Goal: Task Accomplishment & Management: Manage account settings

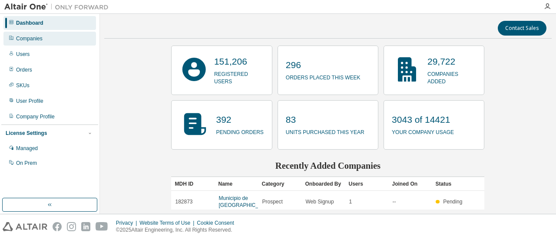
click at [72, 34] on div "Companies" at bounding box center [49, 39] width 92 height 14
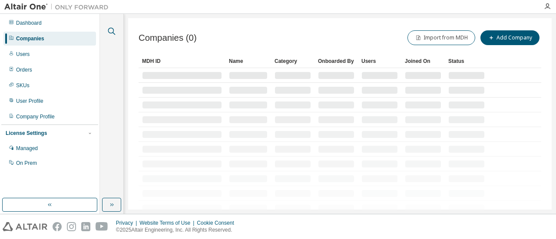
click at [109, 34] on icon "button" at bounding box center [111, 31] width 10 height 10
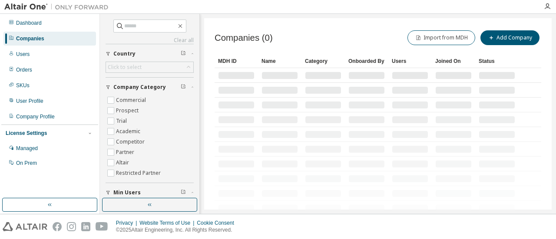
click at [143, 16] on div "Clear all Is Channel Partner Yes No Max Users Min Users Company Category Commer…" at bounding box center [149, 106] width 97 height 182
click at [142, 23] on input "text" at bounding box center [150, 26] width 52 height 9
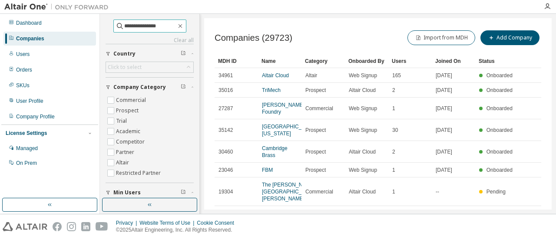
type input "**********"
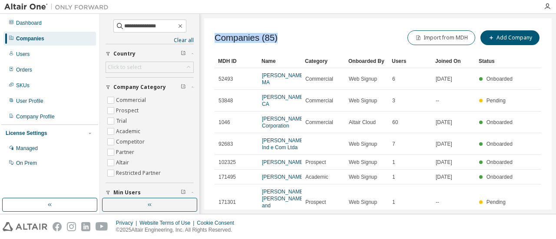
drag, startPoint x: 275, startPoint y: 41, endPoint x: 210, endPoint y: 39, distance: 65.1
click at [210, 39] on div "Companies (85) Import from MDH Add Company Clear Load Save Save As Field Operat…" at bounding box center [377, 113] width 347 height 191
click at [278, 36] on div "Companies (85) Import from MDH Add Company" at bounding box center [377, 38] width 326 height 18
drag, startPoint x: 267, startPoint y: 32, endPoint x: 231, endPoint y: 32, distance: 36.0
click at [231, 33] on span "Companies (85)" at bounding box center [245, 38] width 63 height 10
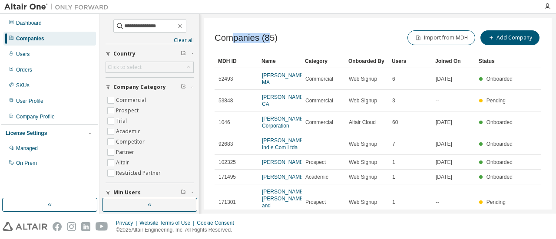
click at [229, 33] on span "Companies (85)" at bounding box center [245, 38] width 63 height 10
click at [286, 35] on div "Companies (85) Import from MDH Add Company" at bounding box center [377, 38] width 326 height 18
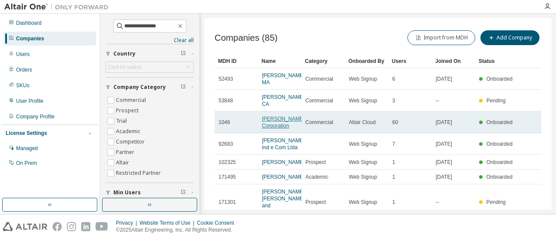
click at [276, 120] on link "[PERSON_NAME] Corporation" at bounding box center [283, 122] width 43 height 13
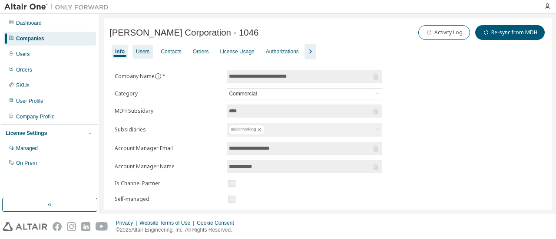
click at [148, 53] on div "Users" at bounding box center [142, 51] width 13 height 7
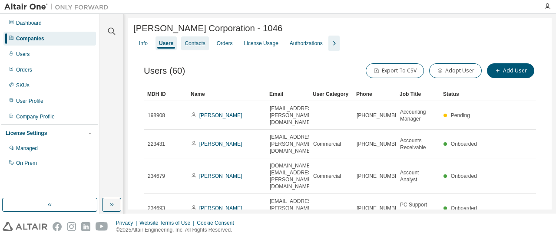
click at [174, 42] on div "Info Users Contacts Orders License Usage Authorizations" at bounding box center [339, 44] width 413 height 16
click at [225, 47] on div "Orders" at bounding box center [225, 43] width 16 height 7
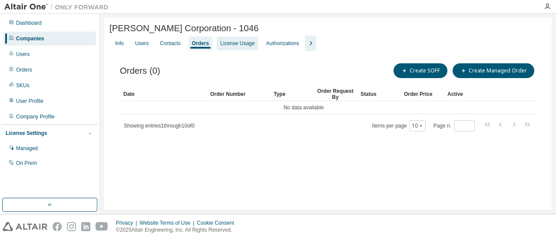
click at [246, 50] on div "License Usage" at bounding box center [237, 43] width 41 height 14
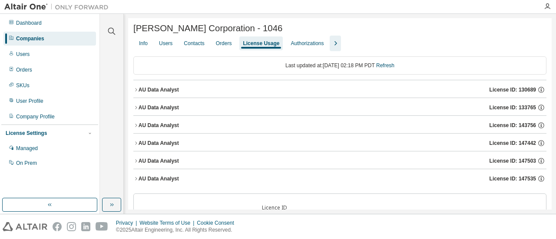
click at [135, 90] on icon "button" at bounding box center [135, 89] width 5 height 5
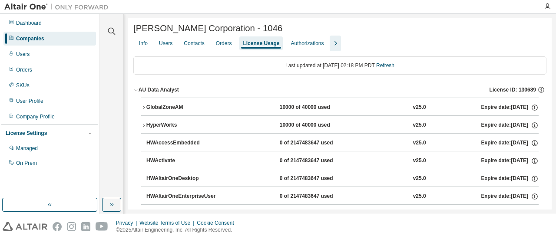
click at [144, 107] on icon "button" at bounding box center [143, 107] width 5 height 5
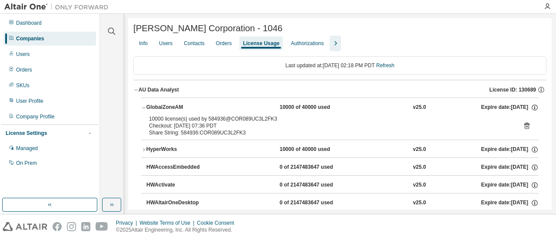
drag, startPoint x: 331, startPoint y: 114, endPoint x: 280, endPoint y: 107, distance: 51.3
click at [280, 107] on button "GlobalZoneAM 10000 of 40000 used v25.0 Expire date: [DATE]" at bounding box center [339, 107] width 397 height 19
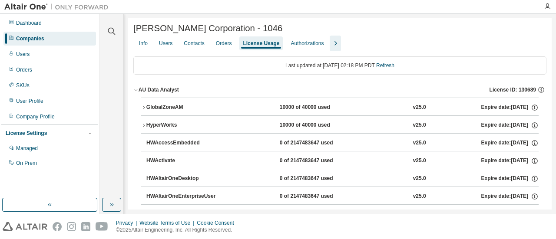
click at [207, 105] on div "GlobalZoneAM" at bounding box center [185, 108] width 78 height 8
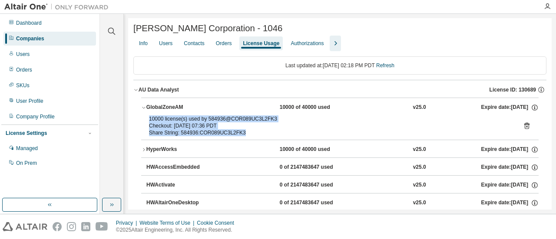
drag, startPoint x: 240, startPoint y: 137, endPoint x: 143, endPoint y: 120, distance: 98.2
click at [143, 120] on div "10000 license(s) used by 584936@COR089UC3L2FK3 Checkout: [DATE] 07:36 PDT Share…" at bounding box center [339, 127] width 397 height 24
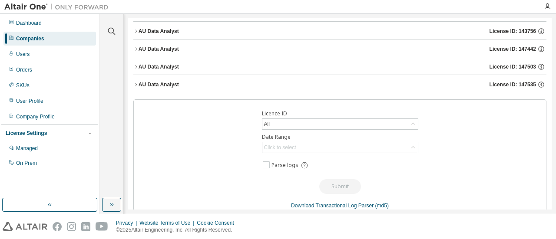
scroll to position [1461, 0]
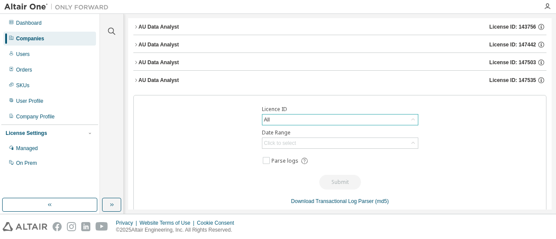
click at [342, 115] on div "All" at bounding box center [339, 120] width 155 height 10
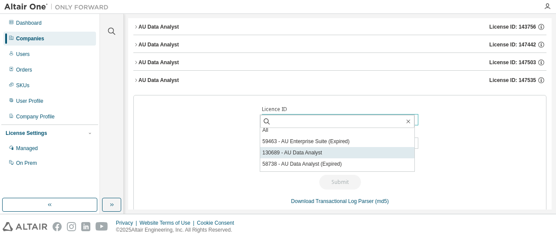
scroll to position [0, 0]
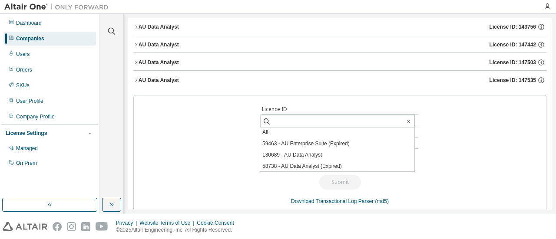
click at [334, 153] on li "130689 - AU Data Analyst" at bounding box center [337, 154] width 154 height 11
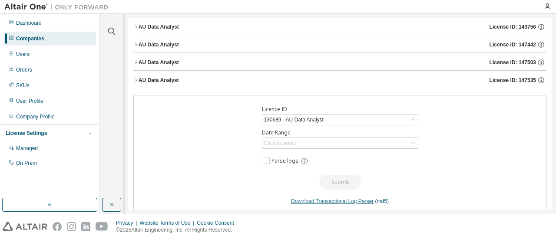
scroll to position [1461, 0]
click at [333, 138] on div "Click to select" at bounding box center [339, 143] width 155 height 10
click at [474, 155] on div "Licence ID 130689 - AU Data Analyst Date Range Click to select Last 30 days Yea…" at bounding box center [339, 155] width 413 height 121
click at [317, 138] on div "Click to select" at bounding box center [339, 143] width 155 height 10
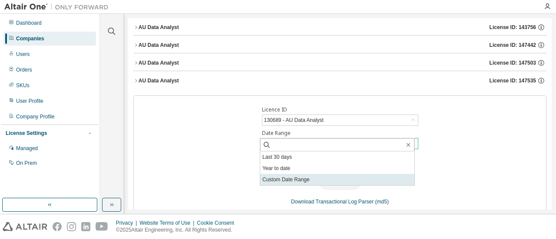
click at [305, 178] on li "Custom Date Range" at bounding box center [337, 179] width 154 height 11
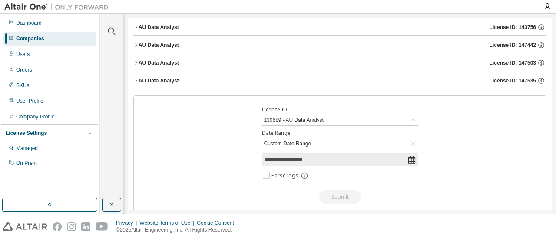
click at [323, 141] on div "**********" at bounding box center [339, 162] width 413 height 135
click at [323, 155] on input "**********" at bounding box center [335, 159] width 143 height 9
select select "*"
click at [398, 138] on div "Custom Date Range" at bounding box center [339, 143] width 155 height 10
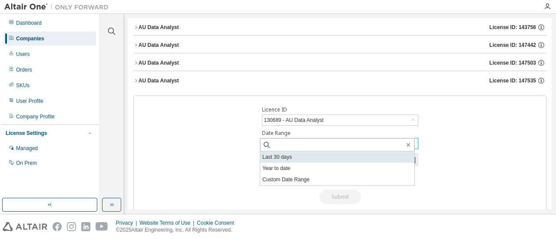
click at [306, 153] on li "Last 30 days" at bounding box center [337, 156] width 154 height 11
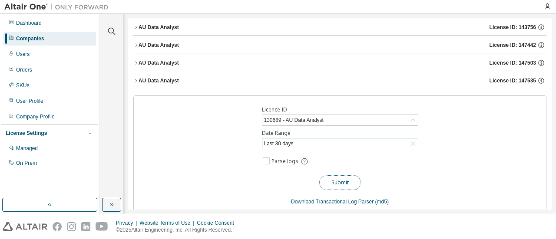
click at [339, 175] on button "Submit" at bounding box center [340, 182] width 42 height 15
